Goal: Information Seeking & Learning: Find specific fact

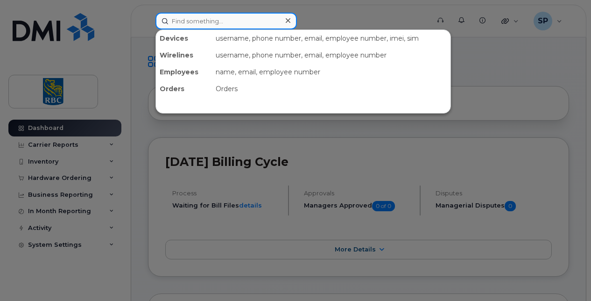
click at [178, 27] on input at bounding box center [227, 21] width 142 height 17
paste input "6046562941"
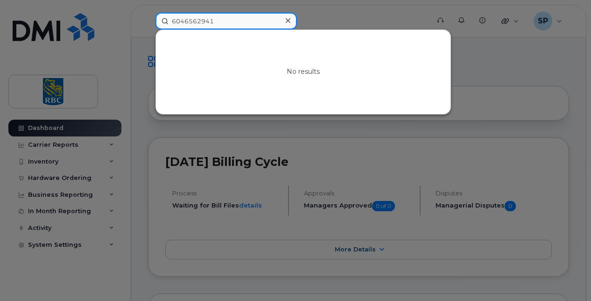
drag, startPoint x: 226, startPoint y: 22, endPoint x: 49, endPoint y: 30, distance: 177.7
click at [148, 29] on div "6046562941 No results" at bounding box center [289, 21] width 283 height 17
paste input "4163467352"
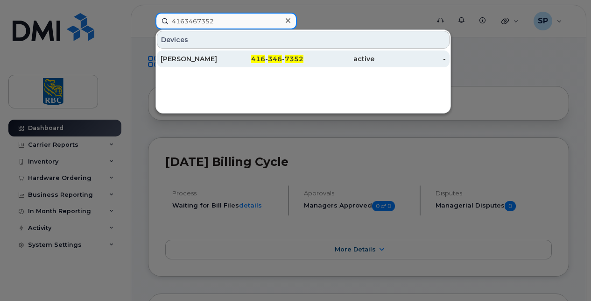
type input "4163467352"
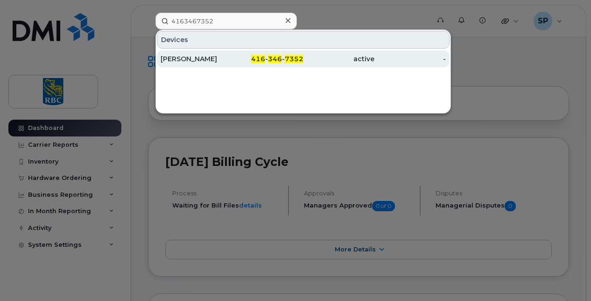
click at [203, 57] on div "Brittany Walter" at bounding box center [196, 58] width 71 height 9
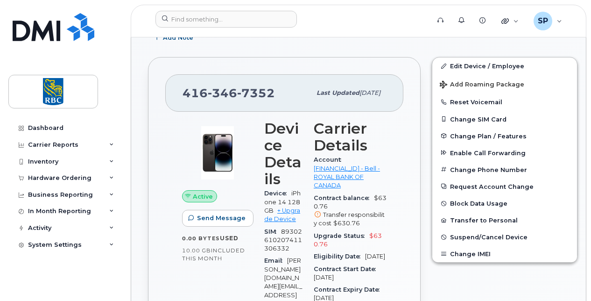
scroll to position [319, 0]
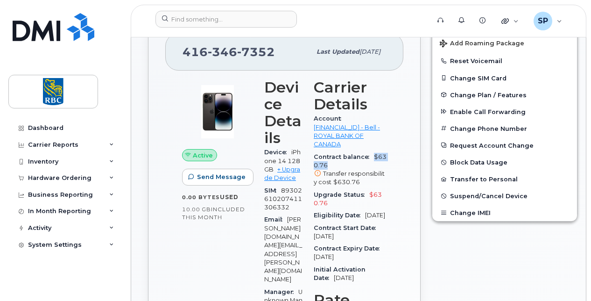
drag, startPoint x: 333, startPoint y: 164, endPoint x: 369, endPoint y: 156, distance: 37.4
click at [369, 156] on div "Contract balance $630.76 Transfer responsibility cost $630.76" at bounding box center [350, 170] width 73 height 38
copy span "$630.76"
drag, startPoint x: 343, startPoint y: 223, endPoint x: 362, endPoint y: 213, distance: 22.1
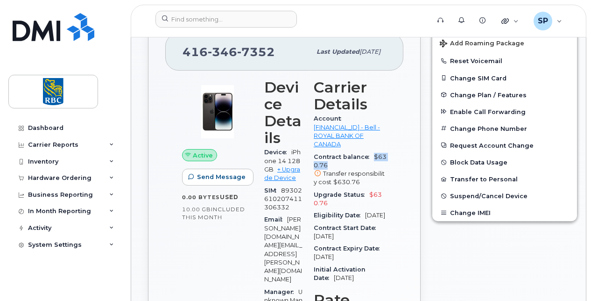
click at [362, 213] on div "Eligibility Date Oct 21, 2027" at bounding box center [350, 215] width 73 height 12
copy span "Oct 21, 2027"
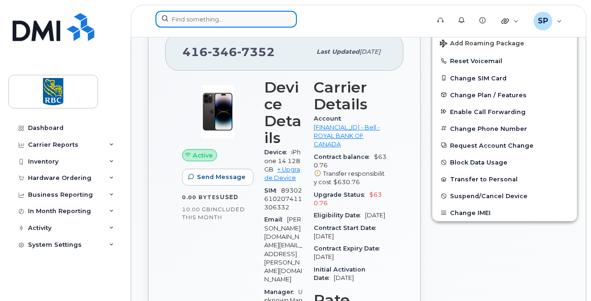
click at [191, 19] on input at bounding box center [227, 19] width 142 height 17
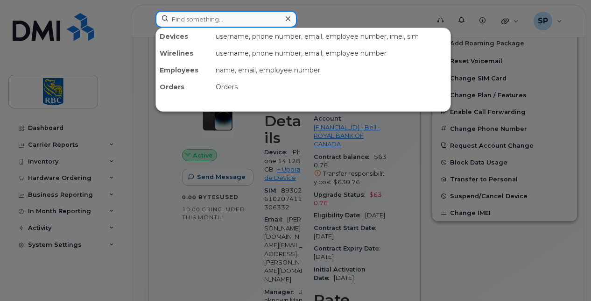
paste input "4169867064"
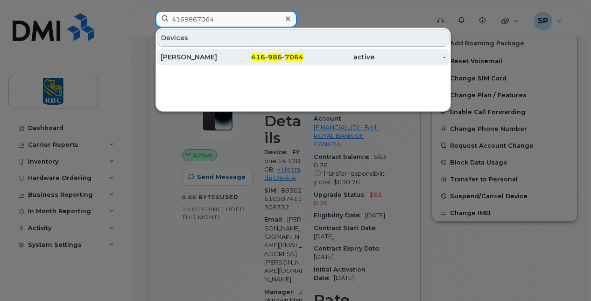
type input "4169867064"
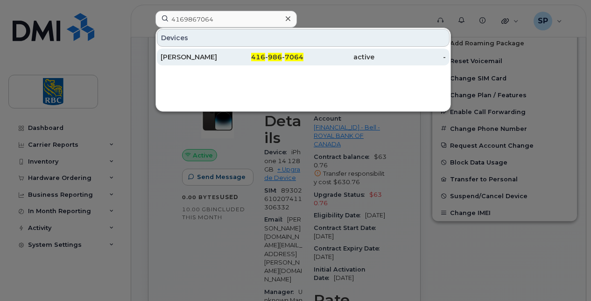
click at [203, 57] on div "Christopher Trahiotis" at bounding box center [196, 56] width 71 height 9
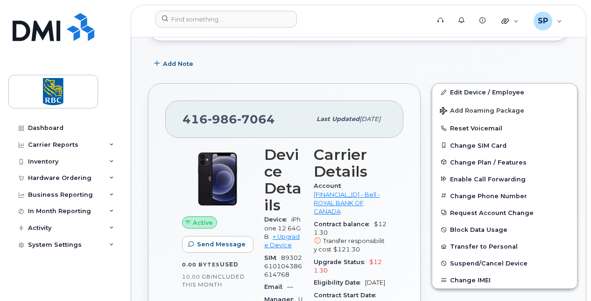
scroll to position [327, 0]
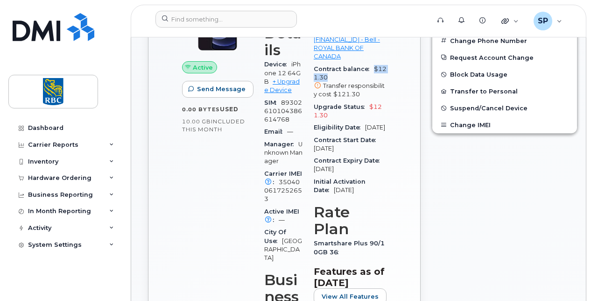
drag, startPoint x: 330, startPoint y: 78, endPoint x: 370, endPoint y: 66, distance: 41.3
click at [370, 66] on div "Contract balance $121.30 Transfer responsibility cost $121.30" at bounding box center [350, 82] width 73 height 38
copy span "$121.30"
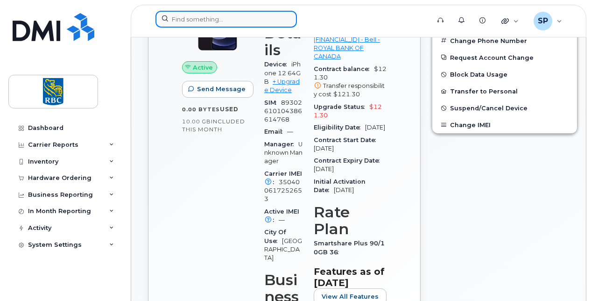
click at [220, 22] on input at bounding box center [227, 19] width 142 height 17
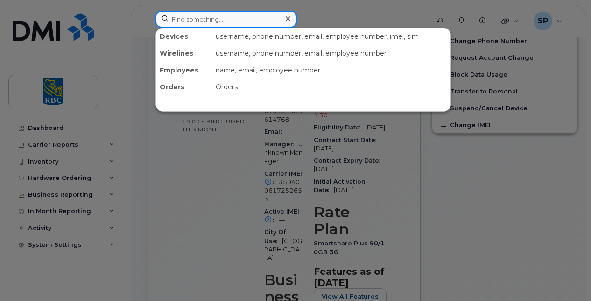
paste input "4374224558"
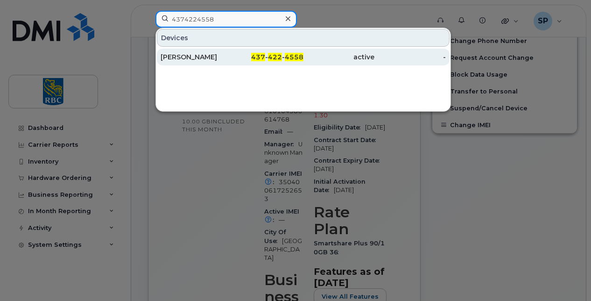
type input "4374224558"
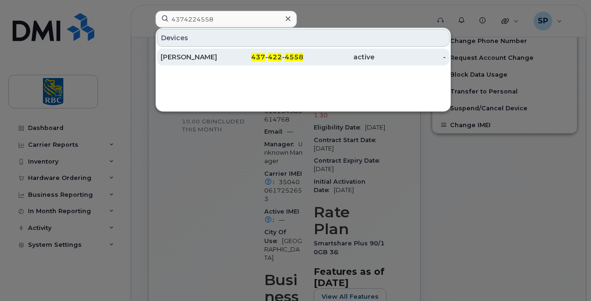
click at [236, 54] on div "437 - 422 - 4558" at bounding box center [267, 56] width 71 height 9
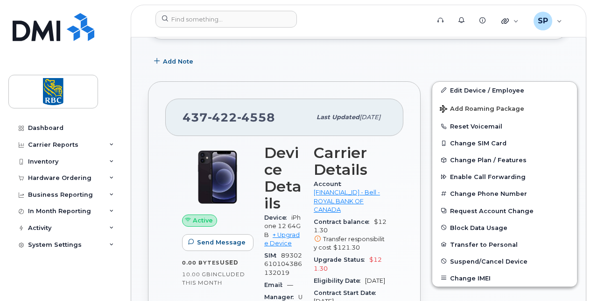
scroll to position [187, 0]
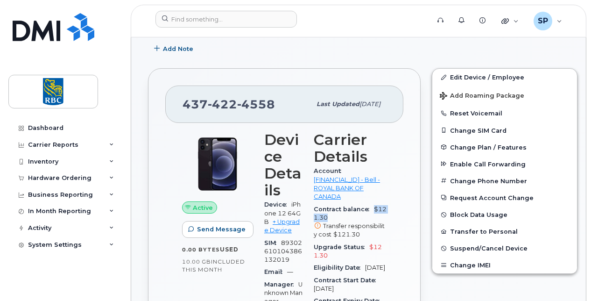
drag, startPoint x: 334, startPoint y: 215, endPoint x: 367, endPoint y: 206, distance: 34.0
click at [367, 206] on div "Contract balance $121.30 Transfer responsibility cost $121.30" at bounding box center [350, 222] width 73 height 38
copy span "$121.30"
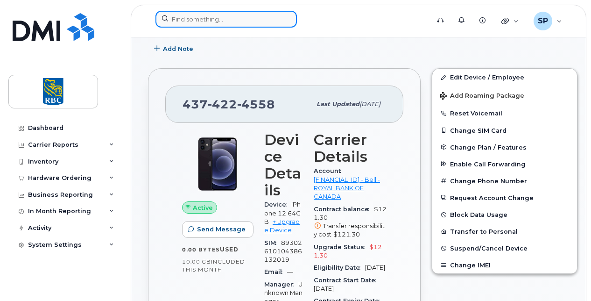
click at [194, 15] on input at bounding box center [227, 19] width 142 height 17
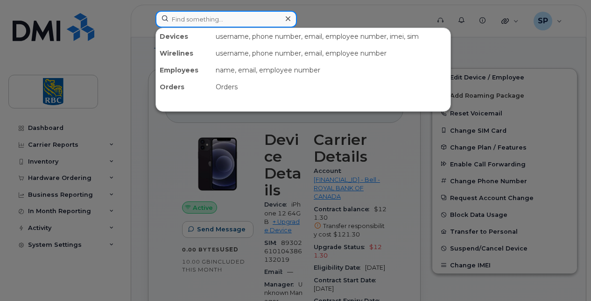
paste input "3433272546"
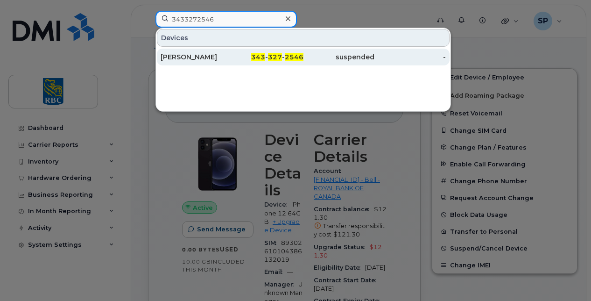
type input "3433272546"
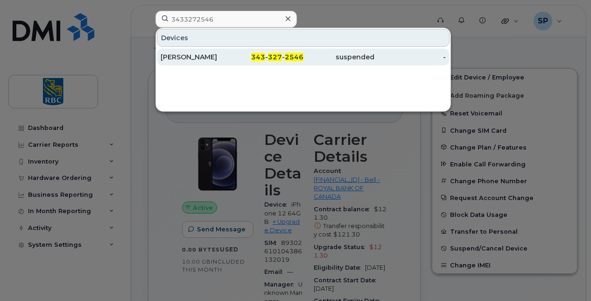
click at [199, 59] on div "Erin Kelly" at bounding box center [196, 56] width 71 height 9
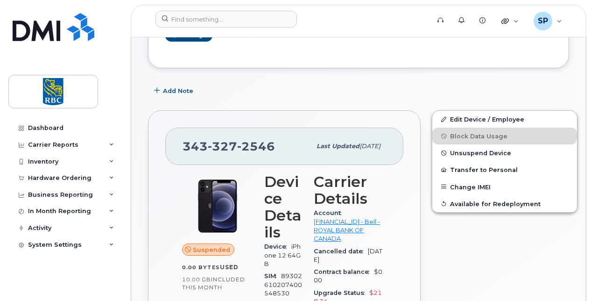
scroll to position [234, 0]
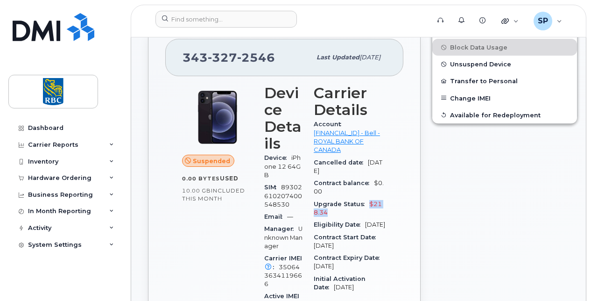
drag, startPoint x: 328, startPoint y: 211, endPoint x: 364, endPoint y: 205, distance: 36.9
click at [364, 205] on div "Upgrade Status $218.34" at bounding box center [350, 208] width 73 height 21
copy span "$218.34"
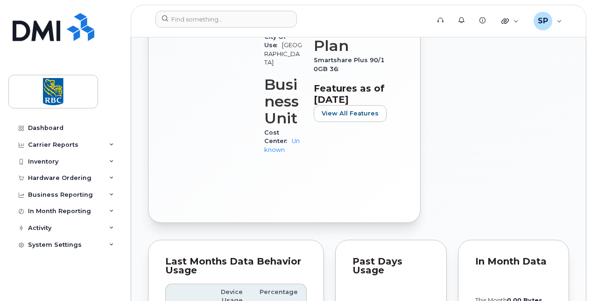
scroll to position [327, 0]
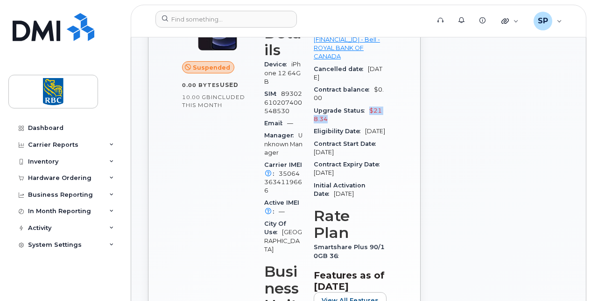
copy span "$218.34"
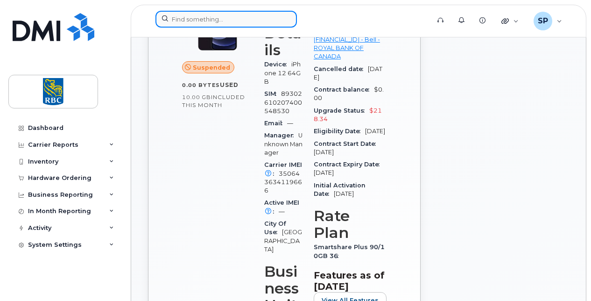
click at [203, 22] on input at bounding box center [227, 19] width 142 height 17
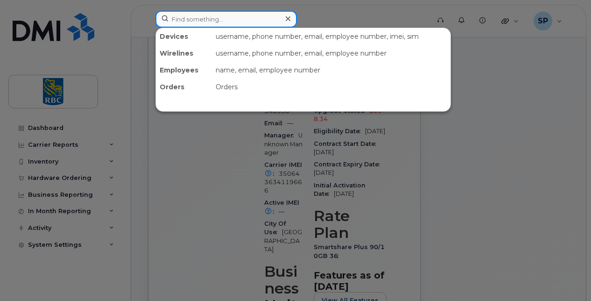
paste input "3653556593"
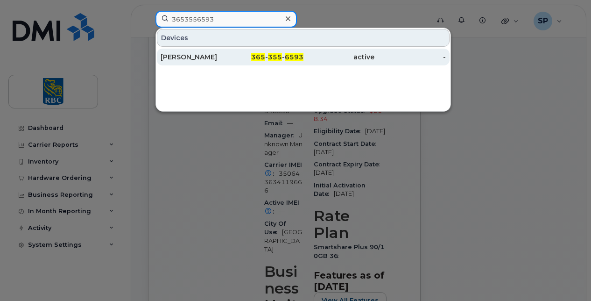
type input "3653556593"
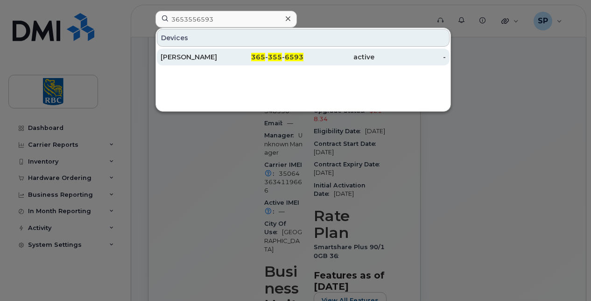
click at [194, 52] on div "[PERSON_NAME]" at bounding box center [196, 56] width 71 height 9
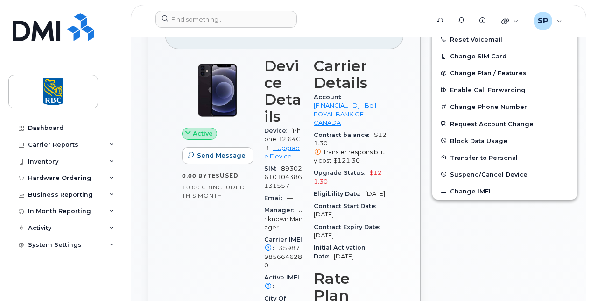
scroll to position [261, 0]
drag, startPoint x: 333, startPoint y: 139, endPoint x: 371, endPoint y: 133, distance: 37.9
click at [371, 133] on div "Contract balance $121.30 Transfer responsibility cost $121.30" at bounding box center [350, 148] width 73 height 38
copy span "$121.30"
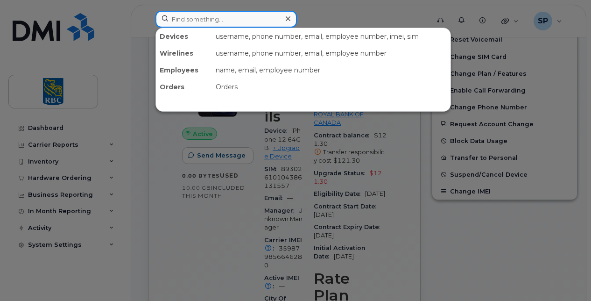
click at [186, 16] on input at bounding box center [227, 19] width 142 height 17
paste input "4374250086"
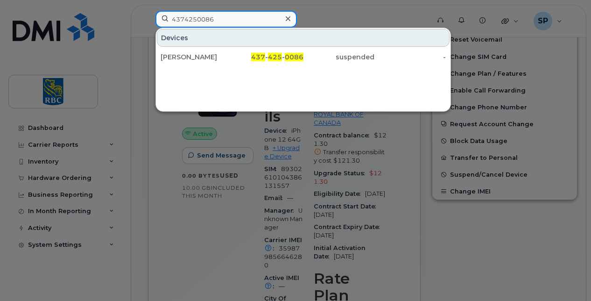
type input "4374250086"
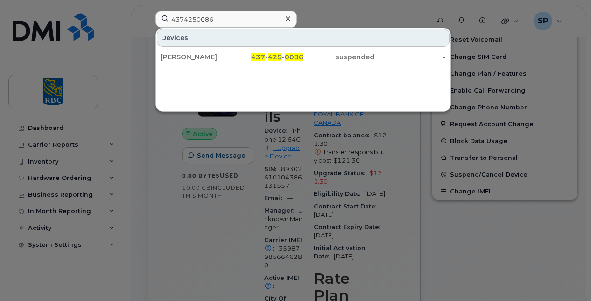
click at [203, 48] on div "Dipak Kapoor 437 - 425 - 0086 suspended -" at bounding box center [303, 57] width 295 height 19
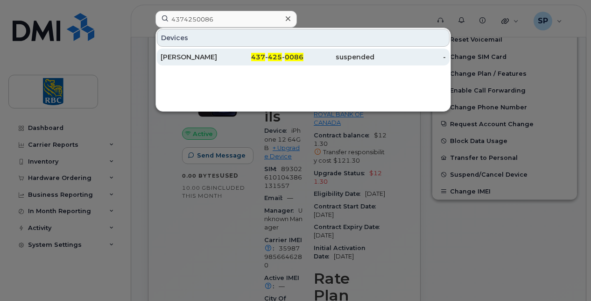
click at [198, 53] on div "[PERSON_NAME]" at bounding box center [196, 56] width 71 height 9
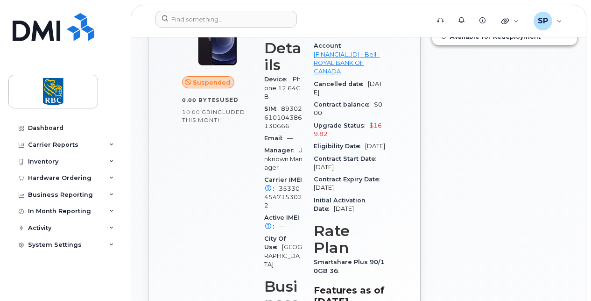
scroll to position [318, 0]
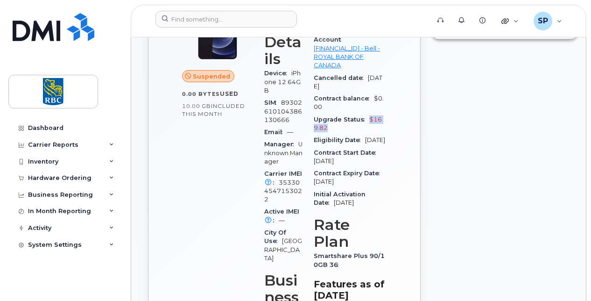
drag, startPoint x: 336, startPoint y: 128, endPoint x: 363, endPoint y: 118, distance: 29.0
click at [363, 118] on div "Upgrade Status $169.82" at bounding box center [350, 123] width 73 height 21
copy span "$169.82"
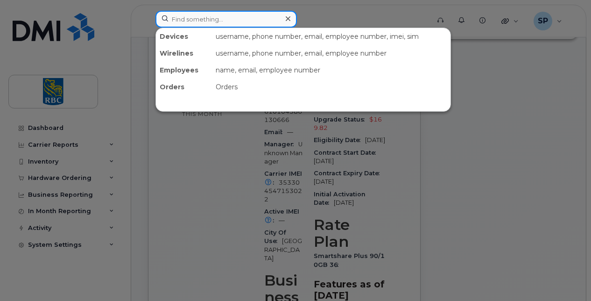
click at [190, 20] on input at bounding box center [227, 19] width 142 height 17
paste input "7096919539"
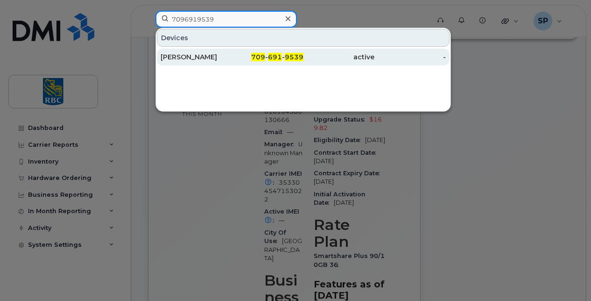
type input "7096919539"
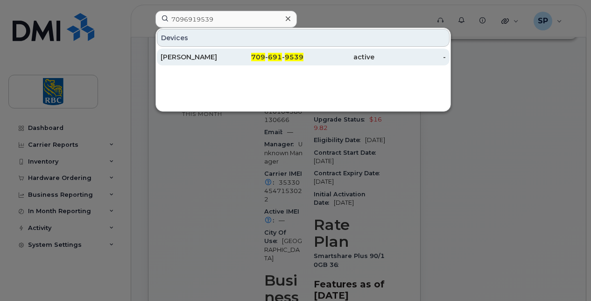
click at [216, 62] on div "Jeffrey Burton" at bounding box center [196, 57] width 71 height 17
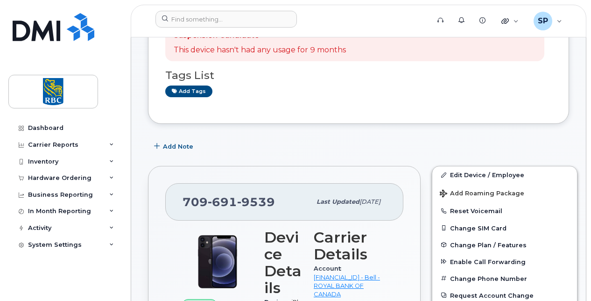
scroll to position [187, 0]
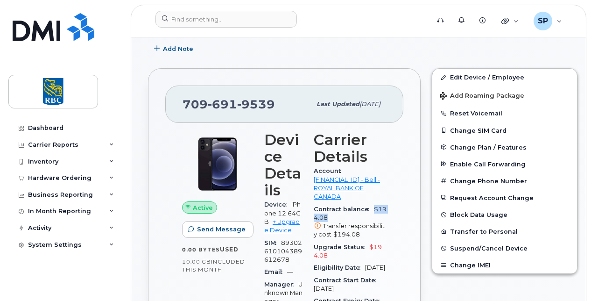
drag, startPoint x: 337, startPoint y: 216, endPoint x: 369, endPoint y: 208, distance: 32.2
click at [369, 208] on div "Contract balance $194.08 Transfer responsibility cost $194.08" at bounding box center [350, 222] width 73 height 38
copy span "$194.08"
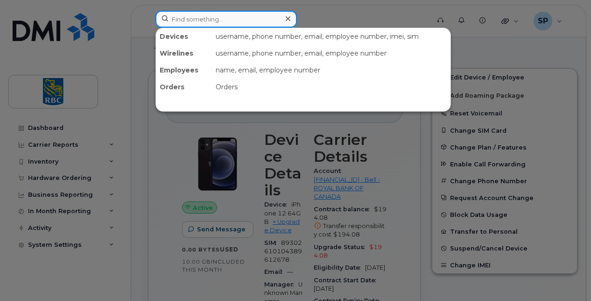
click at [176, 21] on input at bounding box center [227, 19] width 142 height 17
paste input "4374254281"
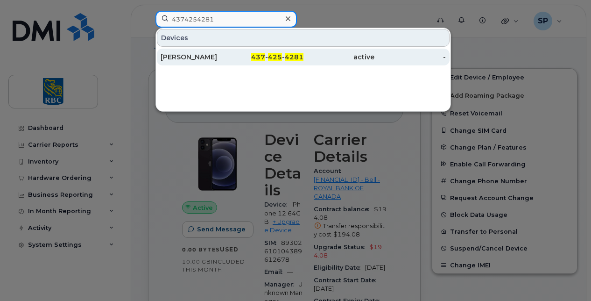
type input "4374254281"
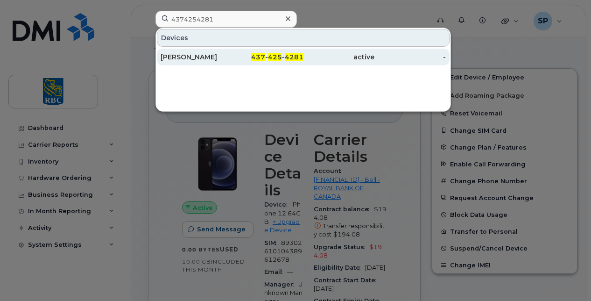
click at [196, 57] on div "[PERSON_NAME]" at bounding box center [196, 56] width 71 height 9
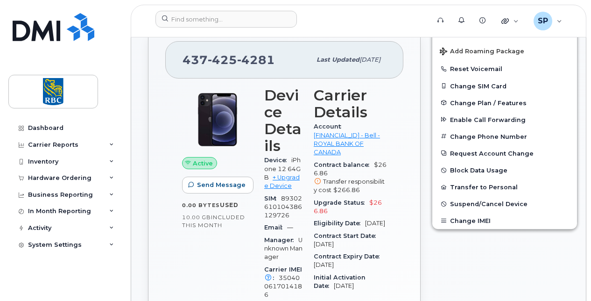
scroll to position [234, 0]
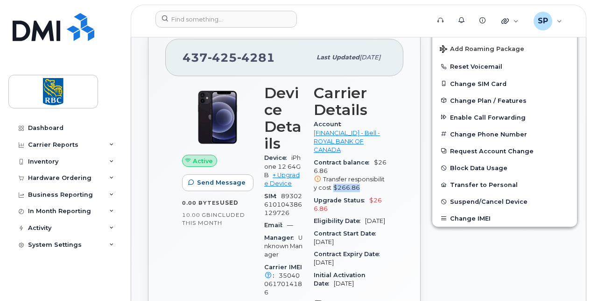
drag, startPoint x: 361, startPoint y: 186, endPoint x: 332, endPoint y: 187, distance: 29.0
click at [332, 187] on div "Transfer responsibility cost $266.86" at bounding box center [350, 183] width 73 height 17
copy span "$266.86"
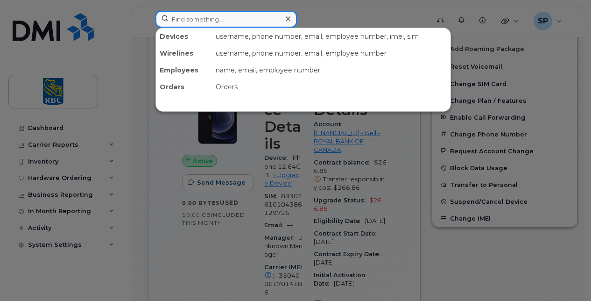
click at [208, 16] on input at bounding box center [227, 19] width 142 height 17
paste input "9058674531"
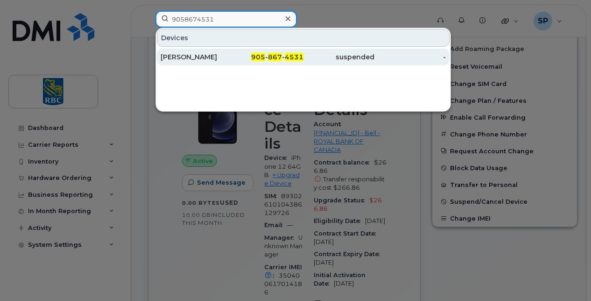
type input "9058674531"
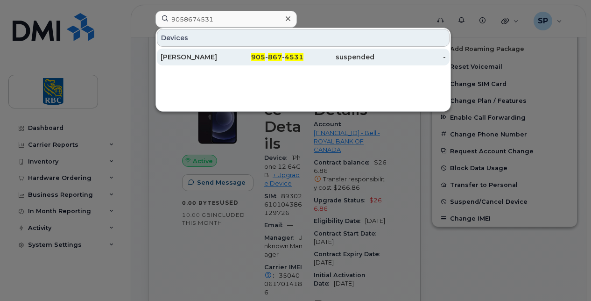
click at [196, 59] on div "[PERSON_NAME]" at bounding box center [196, 56] width 71 height 9
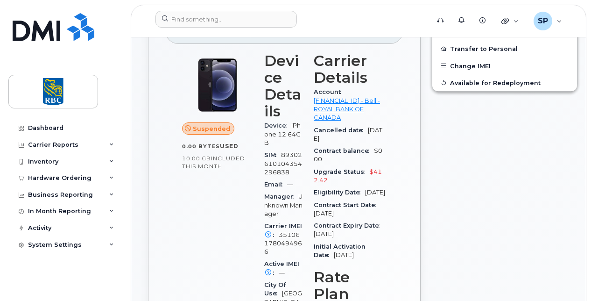
scroll to position [280, 0]
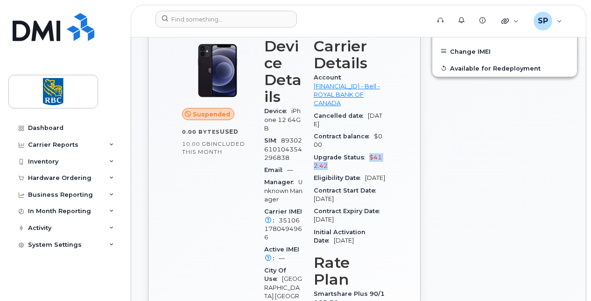
drag, startPoint x: 326, startPoint y: 166, endPoint x: 365, endPoint y: 153, distance: 40.6
click at [365, 153] on div "Upgrade Status $412.42" at bounding box center [350, 161] width 73 height 21
drag, startPoint x: 365, startPoint y: 153, endPoint x: 353, endPoint y: 127, distance: 28.2
click at [343, 122] on div "Cancelled date [DATE]" at bounding box center [350, 120] width 73 height 21
drag, startPoint x: 328, startPoint y: 164, endPoint x: 363, endPoint y: 157, distance: 35.8
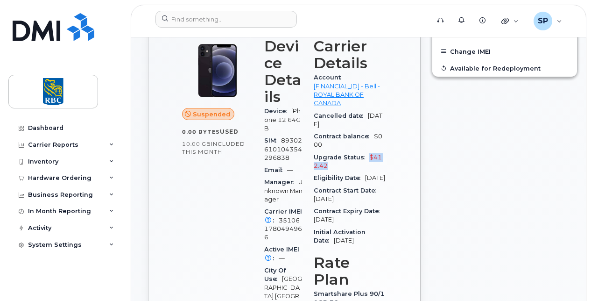
click at [363, 157] on div "Upgrade Status $412.42" at bounding box center [350, 161] width 73 height 21
copy span "$412.42"
